Goal: Task Accomplishment & Management: Use online tool/utility

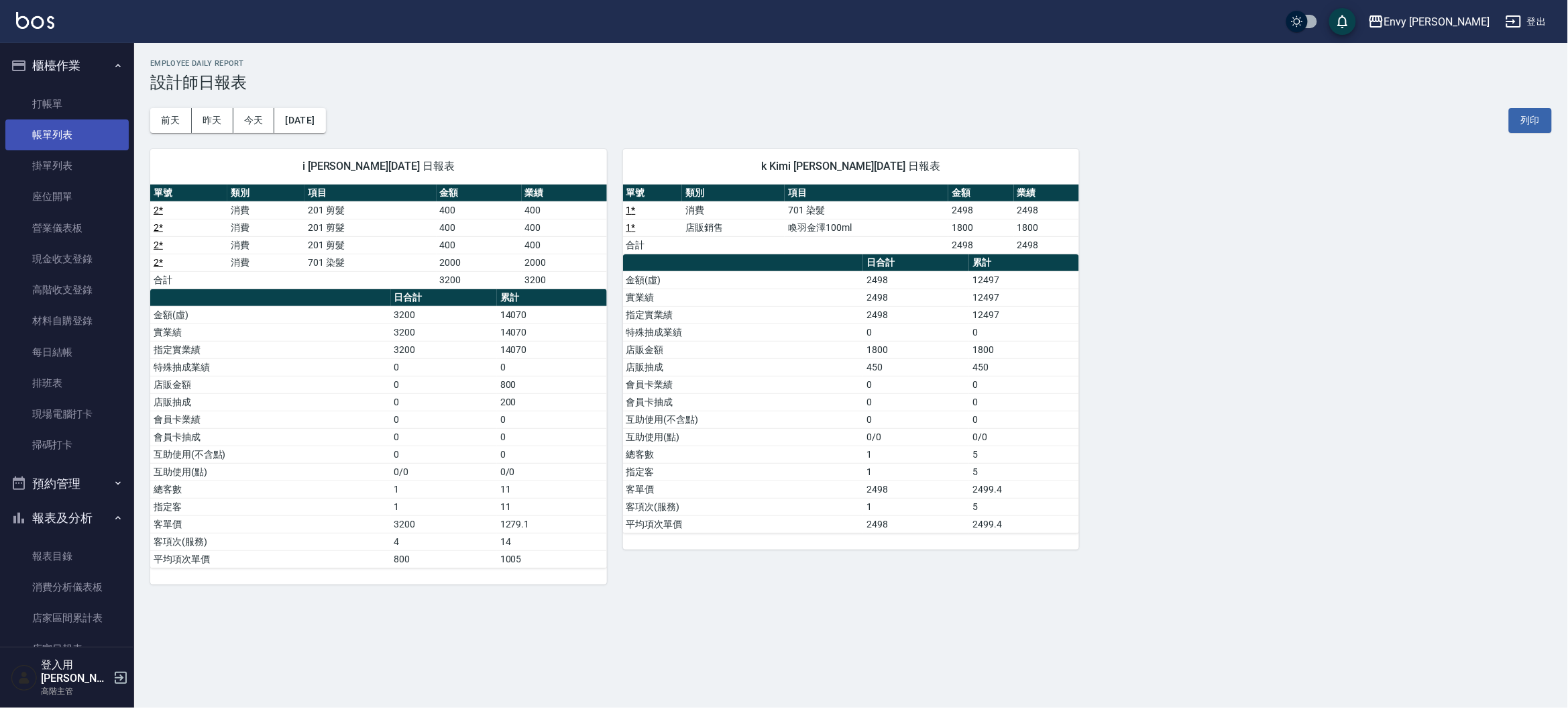
click at [54, 124] on link "帳單列表" at bounding box center [67, 135] width 124 height 31
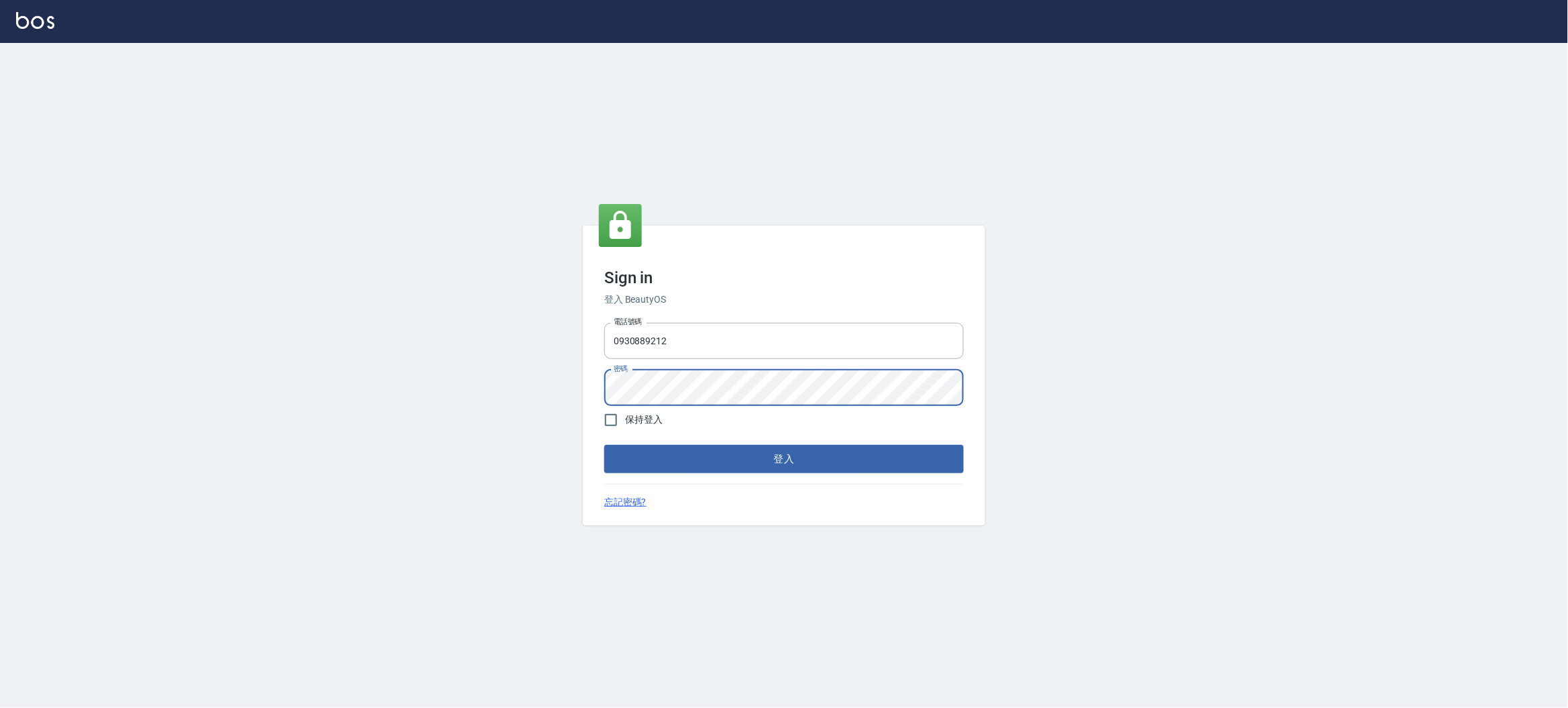
click at [605, 445] on button "登入" at bounding box center [784, 459] width 360 height 28
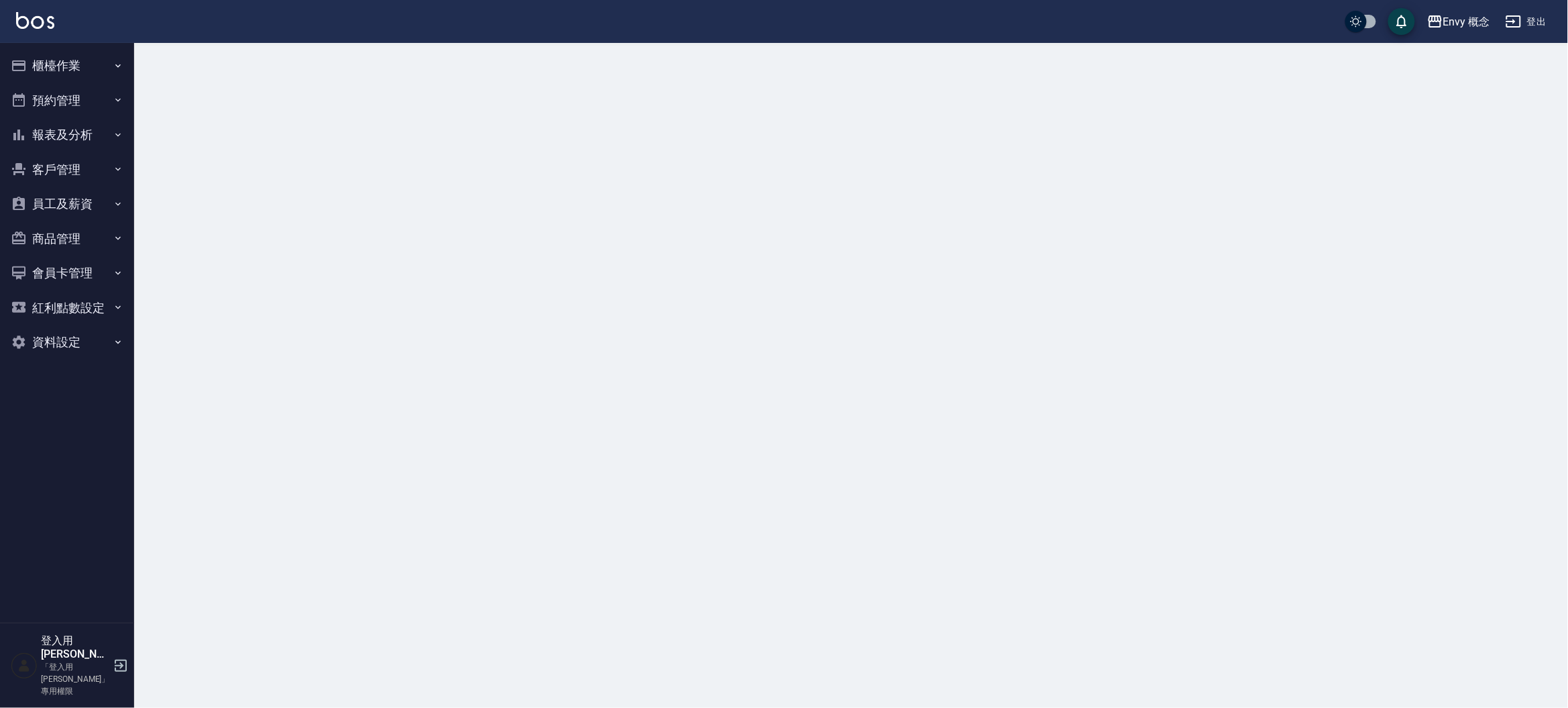
click at [83, 71] on button "櫃檯作業" at bounding box center [67, 65] width 124 height 35
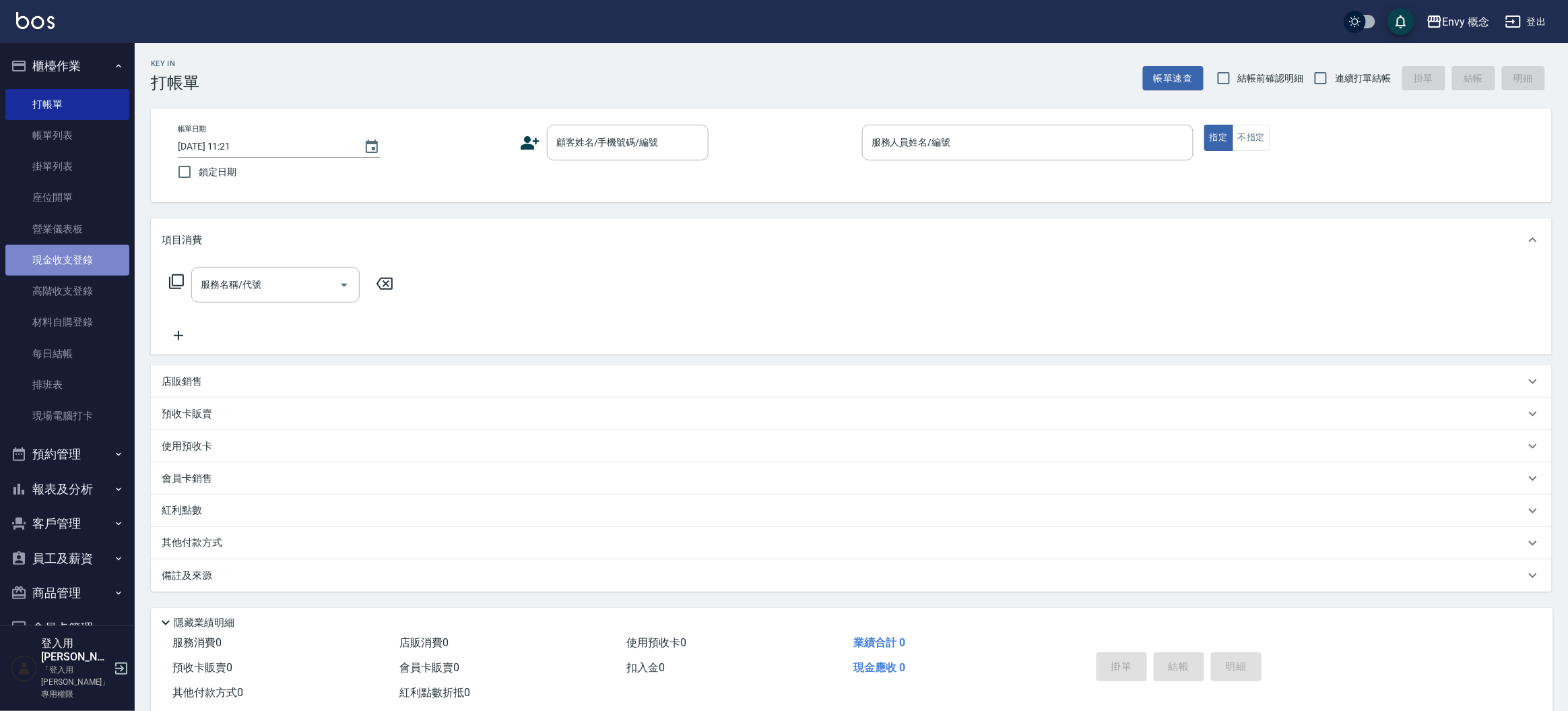
click at [98, 261] on link "現金收支登錄" at bounding box center [67, 259] width 124 height 31
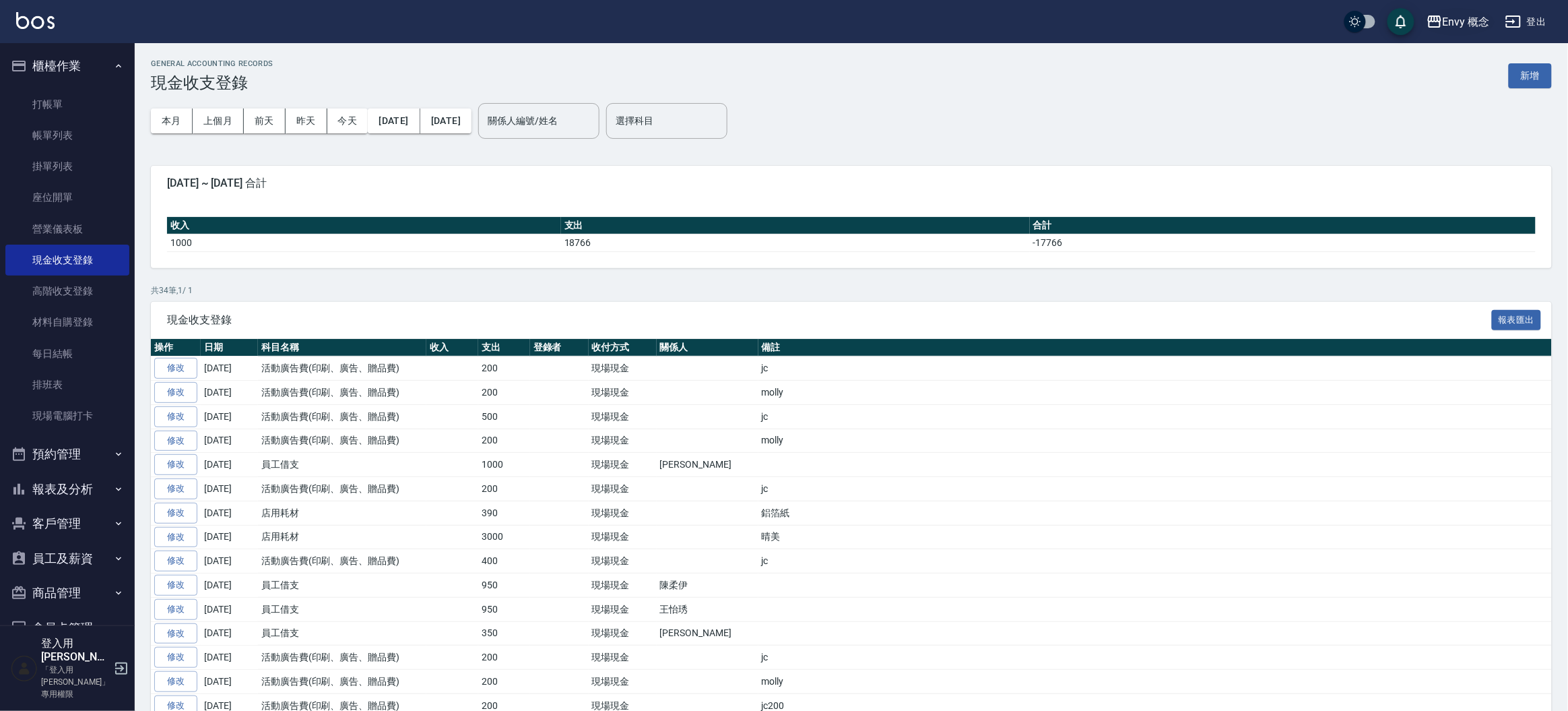
click at [1462, 20] on div "Envy 概念" at bounding box center [1467, 21] width 47 height 17
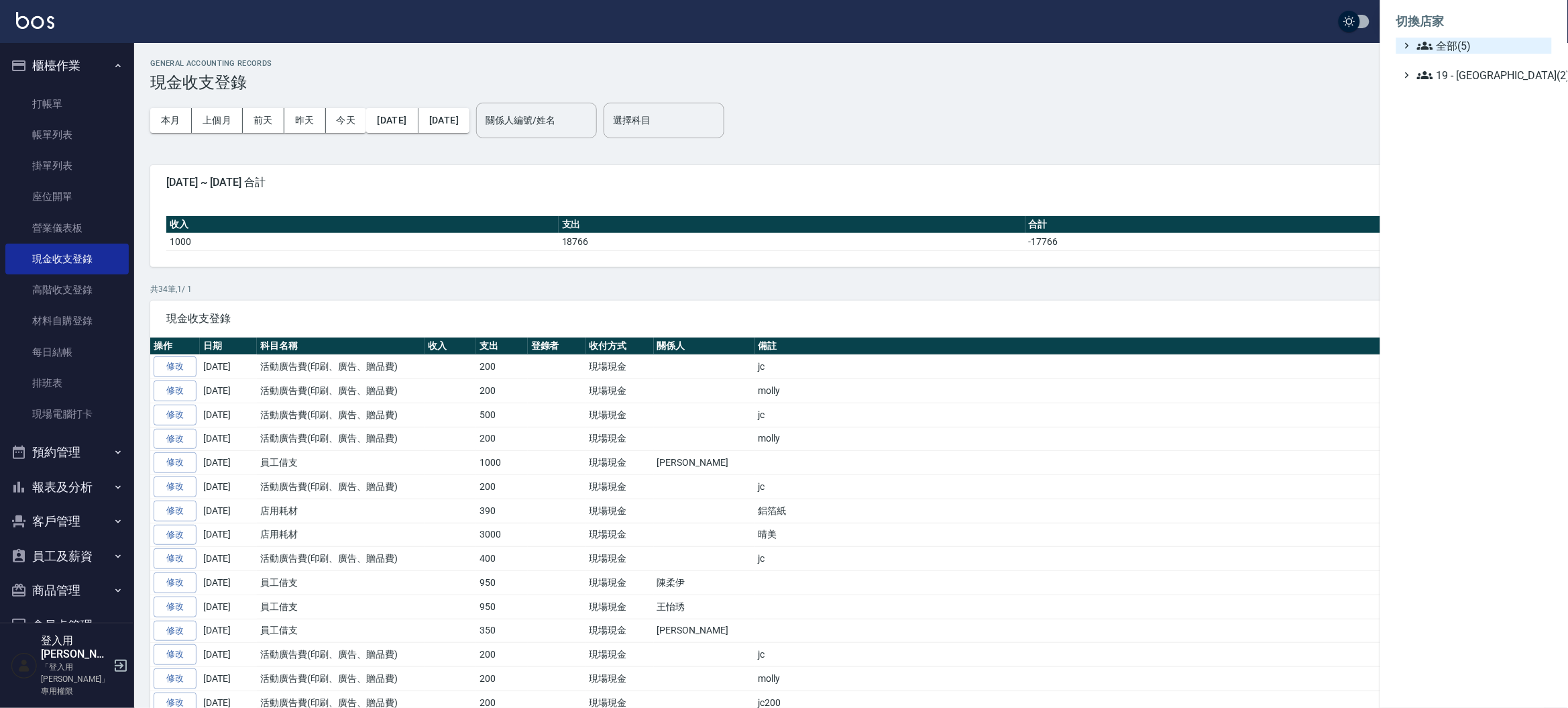
click at [1465, 49] on span "全部(5)" at bounding box center [1481, 46] width 129 height 16
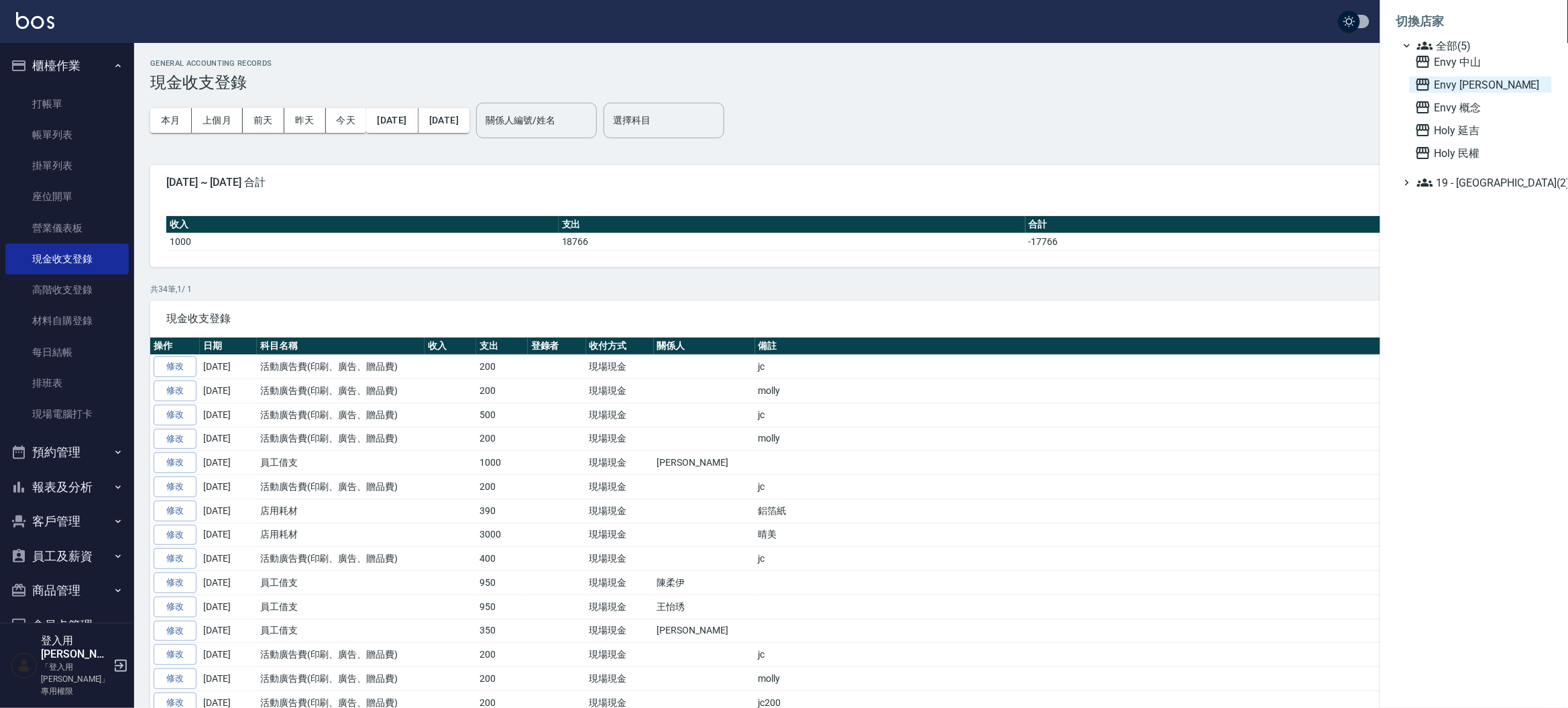
click at [1474, 80] on span "Envy [PERSON_NAME]" at bounding box center [1481, 84] width 131 height 16
